Goal: Task Accomplishment & Management: Use online tool/utility

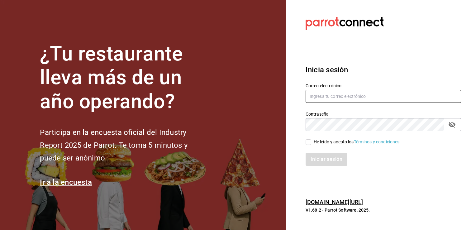
type input "enrique.mondragon@grupocosteno.com"
click at [248, 95] on section "¿Tu restaurante lleva más de un año operando? Participa en la encuesta oficial …" at bounding box center [143, 115] width 286 height 230
click at [308, 145] on label "He leído y acepto los Términos y condiciones." at bounding box center [353, 142] width 95 height 7
click at [308, 145] on input "He leído y acepto los Términos y condiciones." at bounding box center [309, 142] width 6 height 6
checkbox input "true"
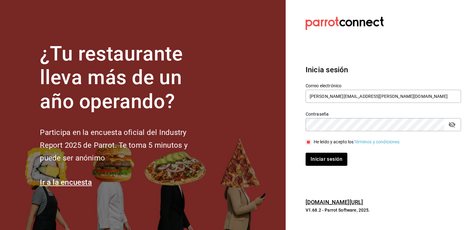
click at [325, 148] on div "Iniciar sesión" at bounding box center [379, 155] width 163 height 21
click at [325, 156] on button "Iniciar sesión" at bounding box center [327, 159] width 42 height 13
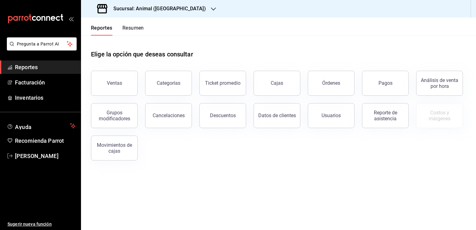
click at [177, 10] on div "Sucursal: Animal (Tijuana)" at bounding box center [152, 8] width 132 height 17
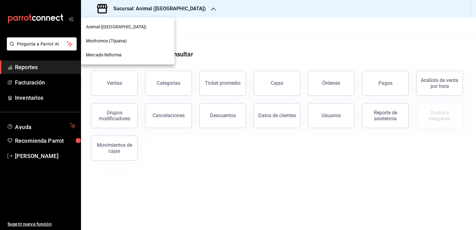
click at [126, 42] on span "Mochomos (Tijuana)" at bounding box center [106, 41] width 41 height 7
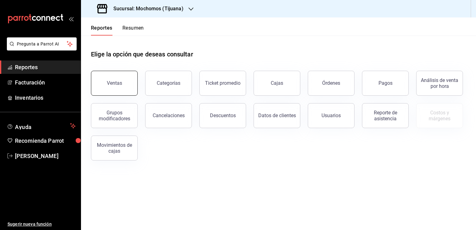
click at [118, 88] on button "Ventas" at bounding box center [114, 83] width 47 height 25
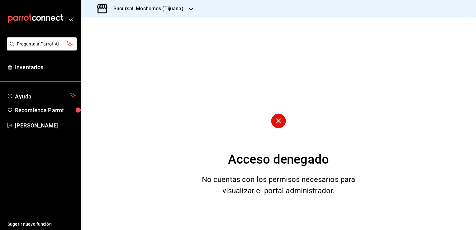
click at [181, 6] on h3 "Sucursal: Mochomos (Tijuana)" at bounding box center [145, 8] width 75 height 7
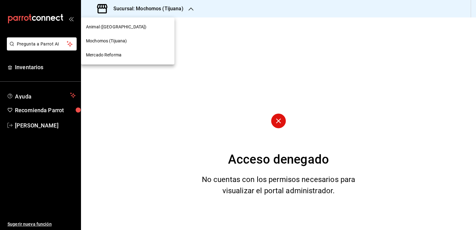
click at [117, 31] on div "Animal (Tijuana)" at bounding box center [128, 27] width 94 height 14
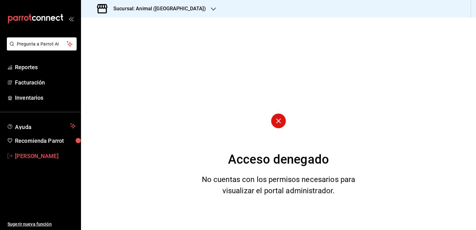
click at [26, 156] on span "Enrique Mondragon" at bounding box center [45, 156] width 61 height 8
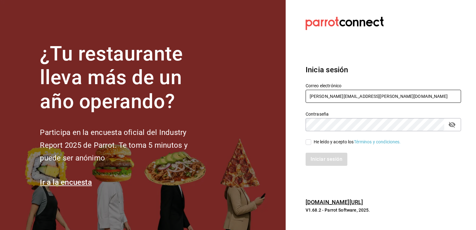
click at [399, 97] on input "enrique.mondragon@grupocosteno.com" at bounding box center [384, 96] width 156 height 13
type input "e"
click at [451, 126] on icon "passwordField" at bounding box center [452, 125] width 7 height 6
type input "guadalupe.reyes@grupocosteno.com"
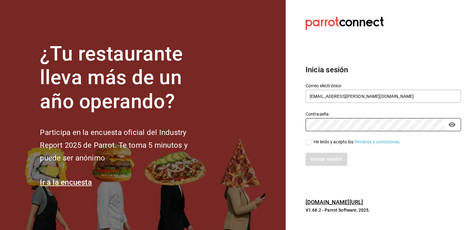
click at [303, 119] on div "Contraseña Contraseña" at bounding box center [379, 117] width 163 height 27
click at [308, 146] on div "Iniciar sesión" at bounding box center [379, 155] width 163 height 21
click at [310, 142] on input "He leído y acepto los Términos y condiciones." at bounding box center [309, 142] width 6 height 6
checkbox input "true"
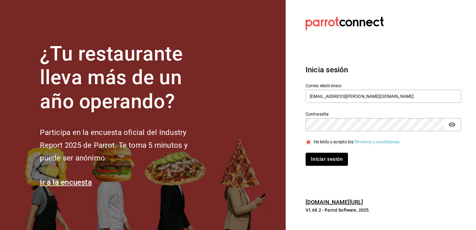
click at [320, 155] on button "Iniciar sesión" at bounding box center [327, 159] width 42 height 13
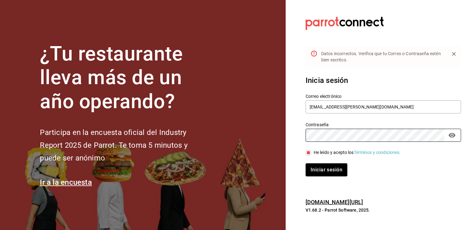
click at [306, 163] on button "Iniciar sesión" at bounding box center [327, 169] width 42 height 13
click at [337, 164] on button "Iniciar sesión" at bounding box center [327, 169] width 42 height 13
click at [306, 163] on button "Iniciar sesión" at bounding box center [327, 169] width 42 height 13
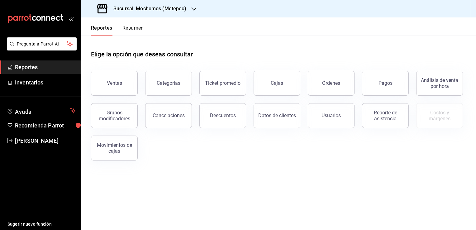
click at [194, 8] on icon "button" at bounding box center [193, 9] width 5 height 5
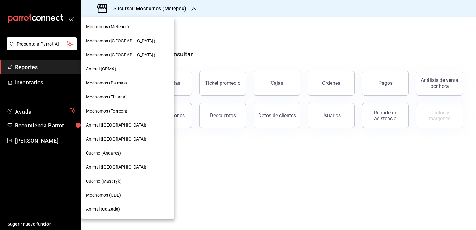
click at [125, 99] on span "Mochomos (Tijuana)" at bounding box center [106, 97] width 41 height 7
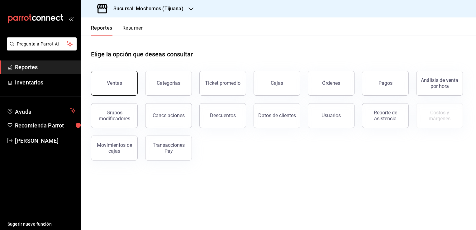
click at [123, 92] on button "Ventas" at bounding box center [114, 83] width 47 height 25
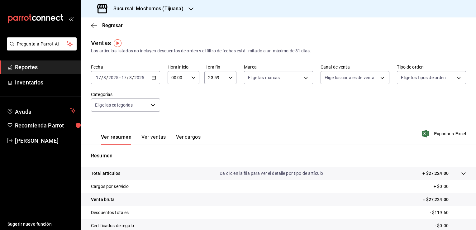
click at [156, 80] on div "[DATE] [DATE] - [DATE] [DATE]" at bounding box center [125, 77] width 69 height 13
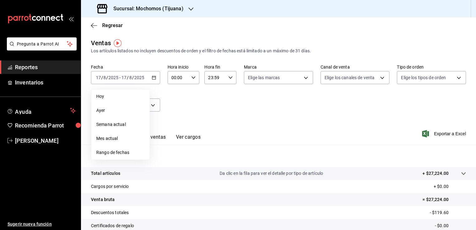
click at [121, 156] on li "Rango de fechas" at bounding box center [120, 153] width 58 height 14
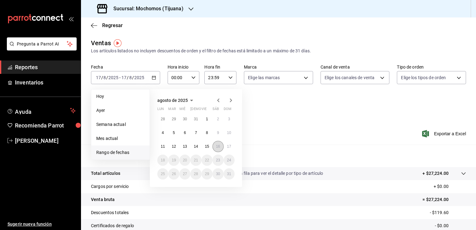
click at [218, 142] on button "16" at bounding box center [218, 146] width 11 height 11
click at [229, 148] on abbr "17" at bounding box center [229, 146] width 4 height 4
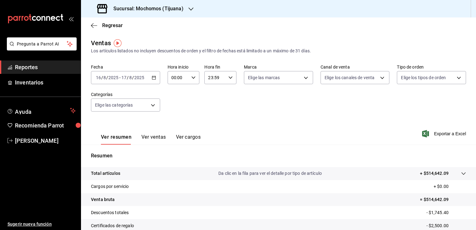
click at [189, 78] on div "00:00 Hora inicio" at bounding box center [184, 77] width 32 height 13
click at [176, 108] on span "05" at bounding box center [175, 105] width 6 height 5
type input "05:00"
click at [231, 79] on div at bounding box center [238, 115] width 476 height 230
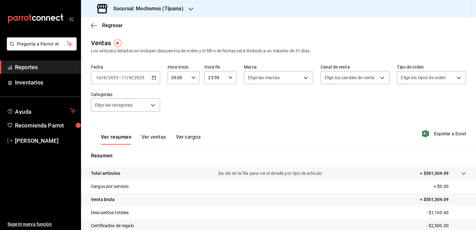
click at [231, 79] on icon "button" at bounding box center [230, 77] width 4 height 4
click at [216, 108] on button "05" at bounding box center [210, 106] width 13 height 12
type input "05:59"
click at [335, 105] on div at bounding box center [238, 115] width 476 height 230
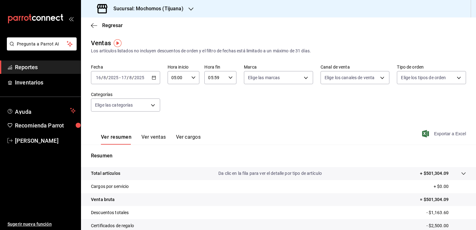
click at [444, 133] on span "Exportar a Excel" at bounding box center [445, 133] width 43 height 7
click at [56, 66] on span "Reportes" at bounding box center [45, 67] width 61 height 8
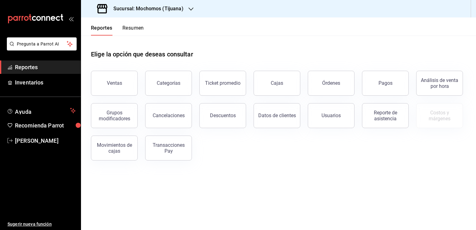
click at [165, 81] on div "Categorías" at bounding box center [169, 83] width 24 height 6
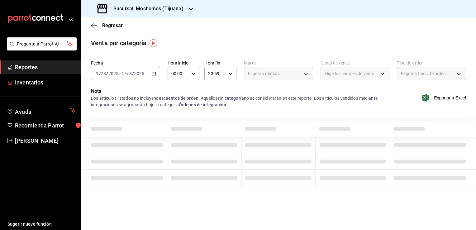
click at [46, 69] on span "Reportes" at bounding box center [45, 67] width 61 height 8
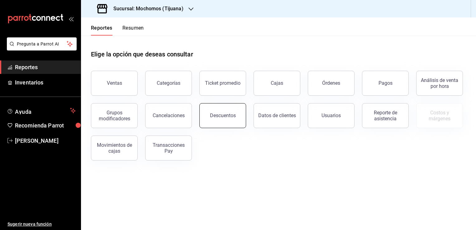
click at [209, 113] on button "Descuentos" at bounding box center [222, 115] width 47 height 25
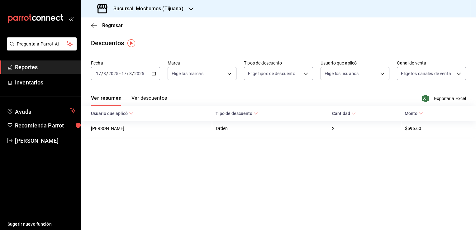
click at [155, 73] on icon "button" at bounding box center [154, 73] width 4 height 4
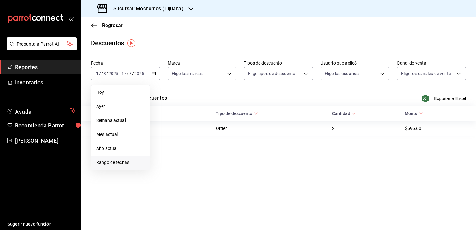
click at [119, 160] on span "Rango de fechas" at bounding box center [120, 162] width 48 height 7
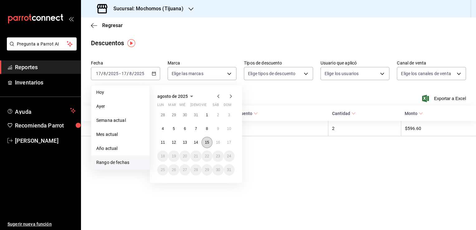
click at [207, 141] on abbr "15" at bounding box center [207, 142] width 4 height 4
click at [217, 140] on abbr "16" at bounding box center [218, 142] width 4 height 4
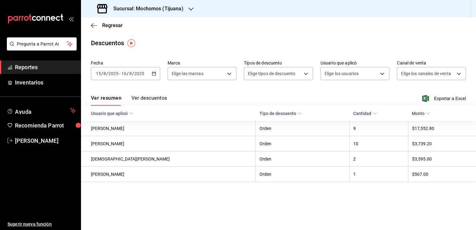
click at [142, 73] on input "2025" at bounding box center [139, 73] width 11 height 5
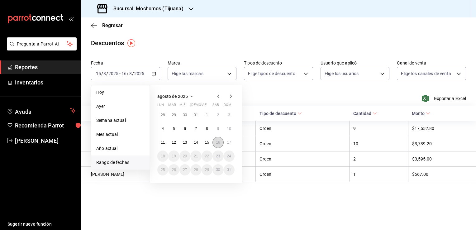
click at [219, 145] on button "16" at bounding box center [218, 142] width 11 height 11
click at [226, 144] on button "17" at bounding box center [229, 142] width 11 height 11
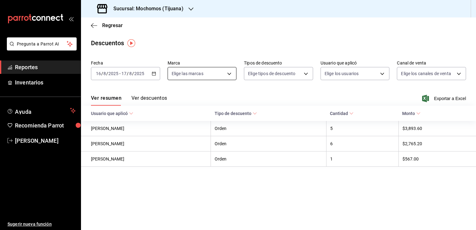
click at [208, 73] on body "Pregunta a Parrot AI Reportes Inventarios Ayuda Recomienda Parrot [PERSON_NAME]…" at bounding box center [238, 115] width 476 height 230
click at [180, 118] on li "Mochomos (Tijuana)" at bounding box center [202, 119] width 69 height 14
type input "c300ab0f-4e96-434a-ab79-9fec8b673c9f"
checkbox input "true"
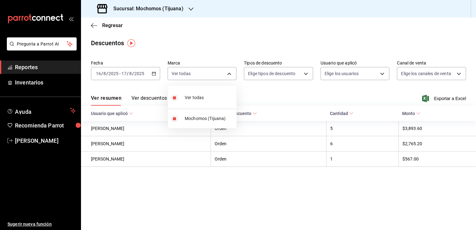
click at [435, 97] on div at bounding box center [238, 115] width 476 height 230
click at [436, 98] on span "Exportar a Excel" at bounding box center [445, 98] width 43 height 7
